Goal: Information Seeking & Learning: Learn about a topic

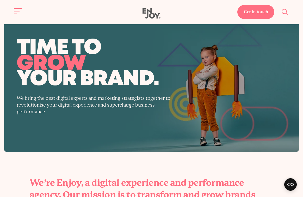
scroll to position [393, 0]
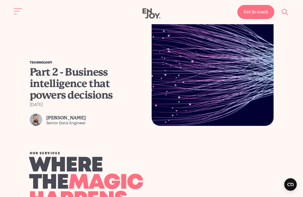
click at [75, 77] on div "Part 2 - Business intelligence that powers decisions" at bounding box center [86, 83] width 112 height 34
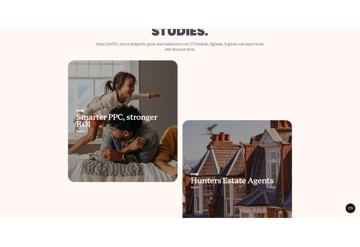
scroll to position [85, 0]
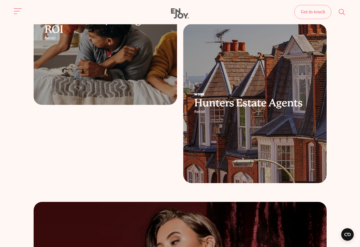
scroll to position [0, 0]
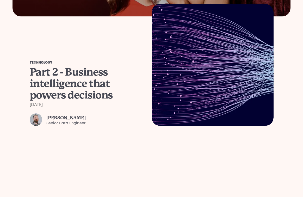
scroll to position [393, 0]
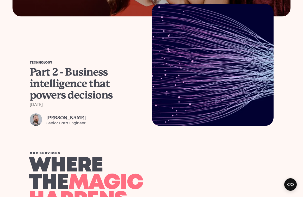
click at [90, 88] on div "Part 2 - Business intelligence that powers decisions" at bounding box center [86, 83] width 112 height 34
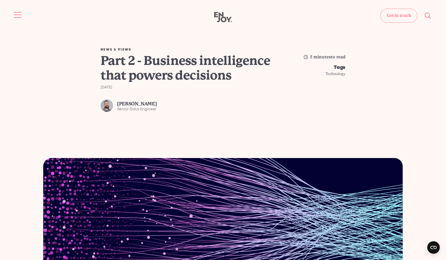
click at [20, 15] on span "Site navigation" at bounding box center [18, 15] width 8 height 1
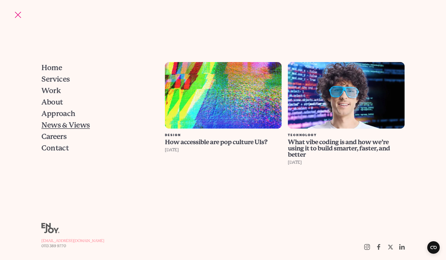
click at [58, 124] on span "News & Views" at bounding box center [65, 124] width 48 height 7
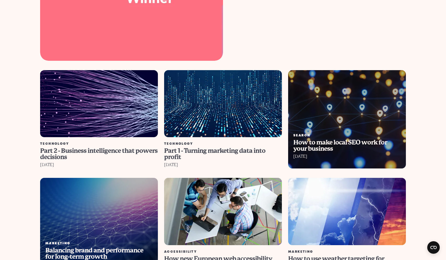
scroll to position [302, 0]
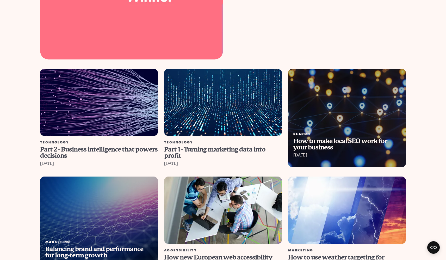
click at [55, 95] on img at bounding box center [99, 102] width 130 height 74
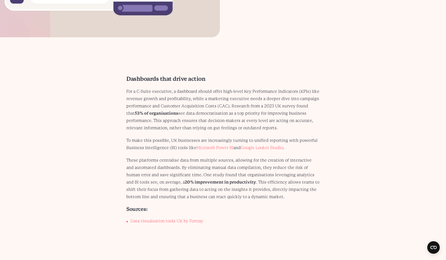
scroll to position [695, 0]
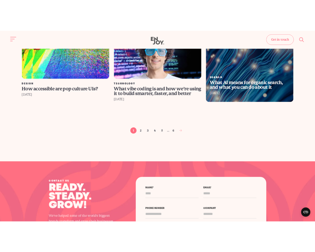
scroll to position [538, 0]
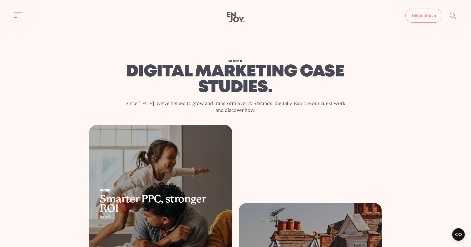
click at [236, 21] on use at bounding box center [236, 17] width 18 height 10
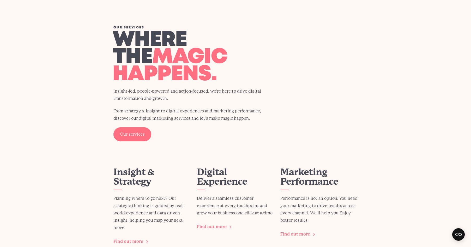
scroll to position [633, 0]
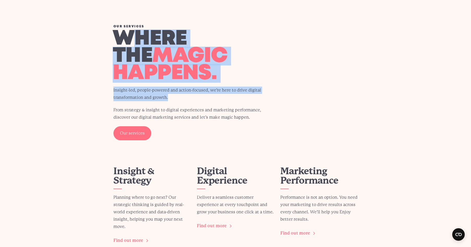
drag, startPoint x: 257, startPoint y: 90, endPoint x: 271, endPoint y: 99, distance: 16.1
click at [271, 99] on div "Our services Where the magic happens. Insight-led, people-powered and action-fo…" at bounding box center [194, 82] width 163 height 115
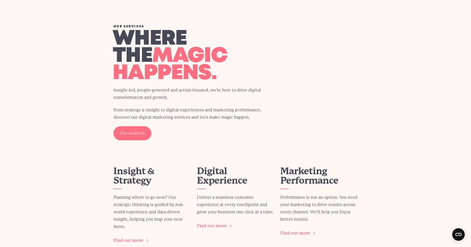
click at [279, 105] on div "Our services Where the magic happens. Insight-led, people-powered and action-fo…" at bounding box center [235, 82] width 269 height 115
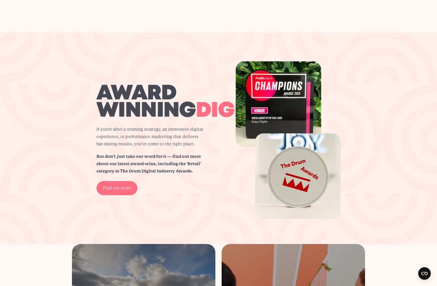
scroll to position [916, 0]
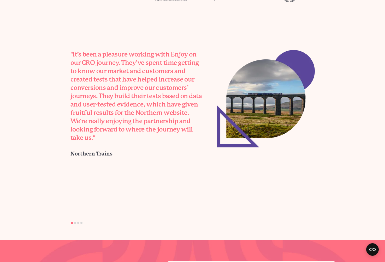
scroll to position [1544, 0]
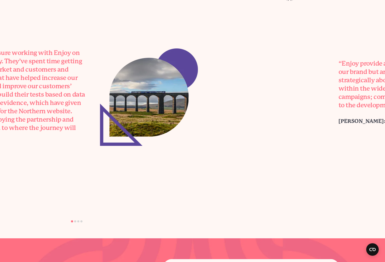
click at [81, 142] on div ""It’s been a pleasure working with Enjoy on our CRO journey. They’ve spent time…" at bounding box center [27, 97] width 147 height 118
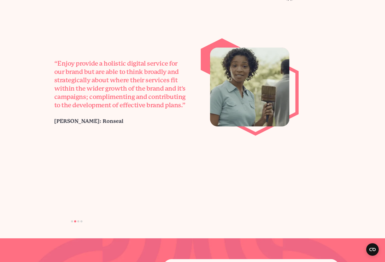
click at [70, 134] on div "“Enjoy provide a holistic digital service for our brand but are able to think b…" at bounding box center [176, 86] width 269 height 97
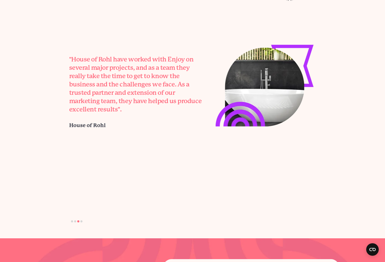
click at [114, 127] on div ""House of Rohl have worked with Enjoy on several major projects, and as a team …" at bounding box center [142, 87] width 147 height 84
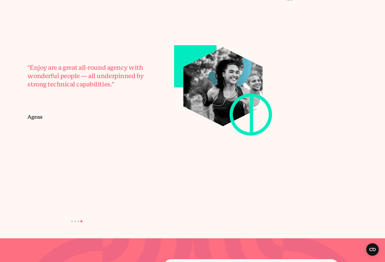
click at [97, 126] on div ""Enjoy are a great all-round agency with wonderful people — all underpinned by …" at bounding box center [149, 86] width 269 height 97
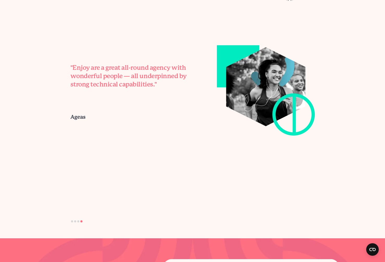
click at [309, 124] on div ""Enjoy are a great all-round agency with wonderful people — all underpinned by …" at bounding box center [192, 86] width 269 height 97
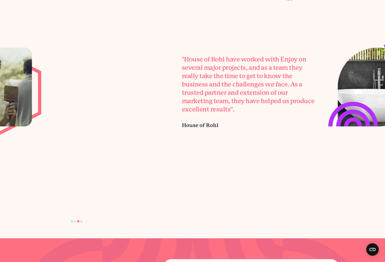
click at [287, 131] on div ""House of Rohl have worked with Enjoy on several major projects, and as a team …" at bounding box center [303, 86] width 269 height 97
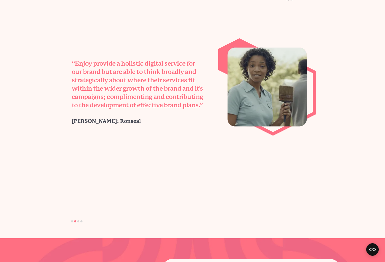
click at [328, 126] on div "“Enjoy provide a holistic digital service for our brand but are able to think b…" at bounding box center [193, 86] width 269 height 97
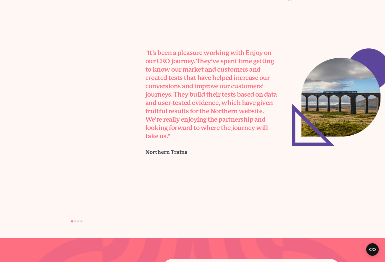
click at [350, 129] on div ""It’s been a pleasure working with Enjoy on our CRO journey. They’ve spent time…" at bounding box center [267, 97] width 269 height 118
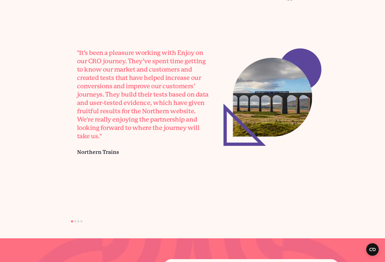
click at [321, 132] on img at bounding box center [271, 96] width 97 height 97
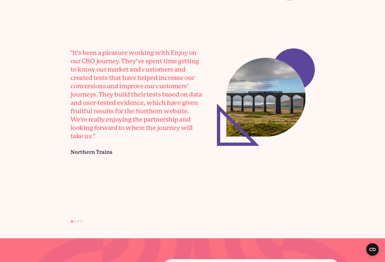
scroll to position [1541, 0]
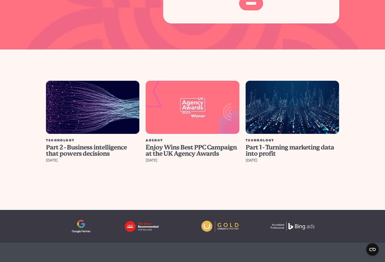
scroll to position [1912, 0]
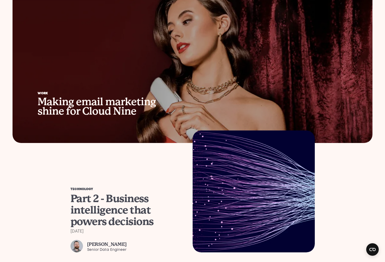
scroll to position [571, 0]
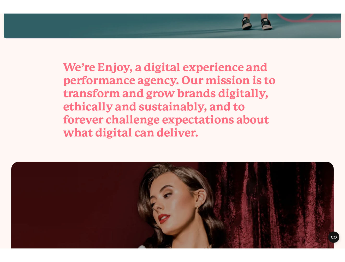
scroll to position [212, 0]
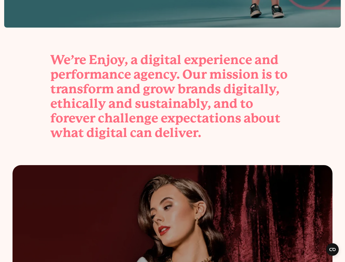
click at [23, 140] on section "We’re Enjoy, a digital experience and performance agency. Our mission is to tra…" at bounding box center [172, 97] width 345 height 88
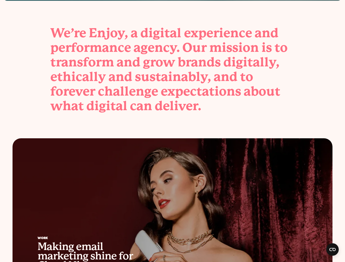
scroll to position [240, 0]
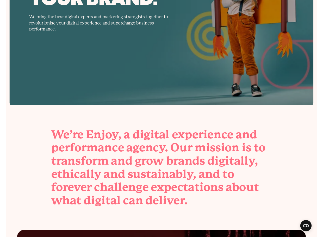
scroll to position [125, 0]
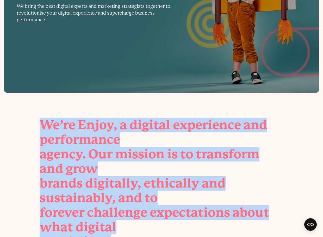
drag, startPoint x: 106, startPoint y: 177, endPoint x: 34, endPoint y: 122, distance: 90.6
click at [34, 122] on div "We’re Enjoy, a digital experience and performance agency. Our mission is to tra…" at bounding box center [161, 183] width 269 height 131
copy p "We’re Enjoy, a digital experience and performance agency. Our mission is to tra…"
click at [99, 125] on div "Enjoy," at bounding box center [97, 125] width 39 height 15
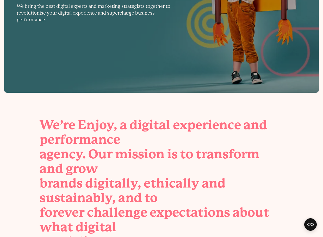
click at [173, 121] on div "experience" at bounding box center [207, 125] width 68 height 15
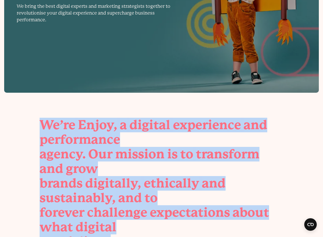
drag, startPoint x: 41, startPoint y: 123, endPoint x: 114, endPoint y: 180, distance: 92.1
click at [114, 180] on p "We’re Enjoy, a digital experience and performance agency. Our mission is to tra…" at bounding box center [162, 183] width 244 height 131
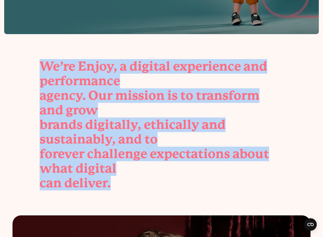
scroll to position [121, 0]
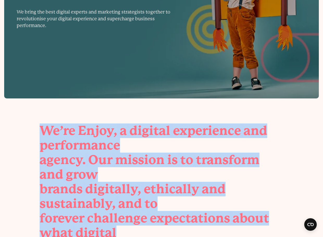
click at [173, 133] on div "experience" at bounding box center [207, 131] width 68 height 15
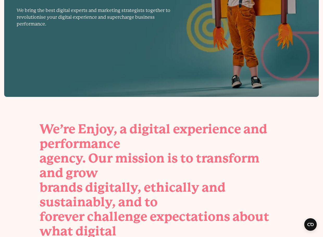
scroll to position [121, 0]
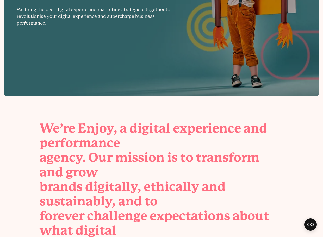
click at [211, 150] on div "agency. Our mission is to transform and grow" at bounding box center [162, 164] width 244 height 29
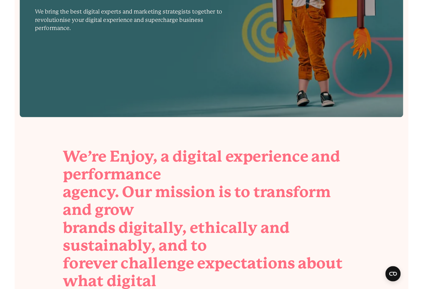
scroll to position [0, 0]
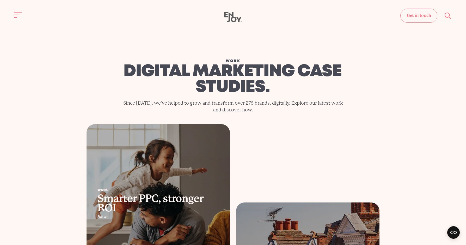
click at [162, 56] on div "Work digital marketing case studies. Since [DATE], we've helped to grow and tra…" at bounding box center [233, 64] width 458 height 120
click at [230, 14] on use at bounding box center [233, 17] width 18 height 10
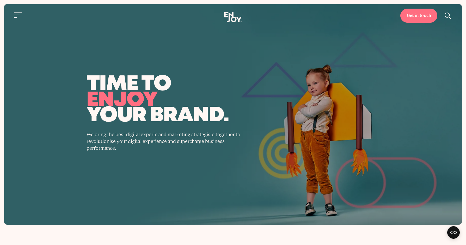
click at [107, 141] on p "We bring the best digital experts and marketing strategists together to revolut…" at bounding box center [165, 141] width 156 height 20
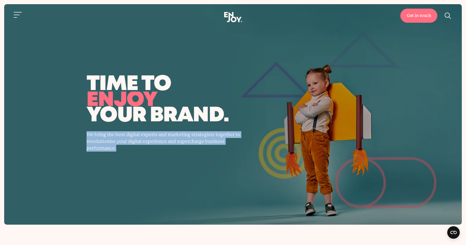
click at [107, 141] on p "We bring the best digital experts and marketing strategists together to revolut…" at bounding box center [165, 141] width 156 height 20
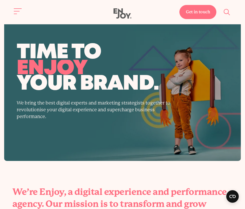
scroll to position [758, 0]
